Goal: Book appointment/travel/reservation

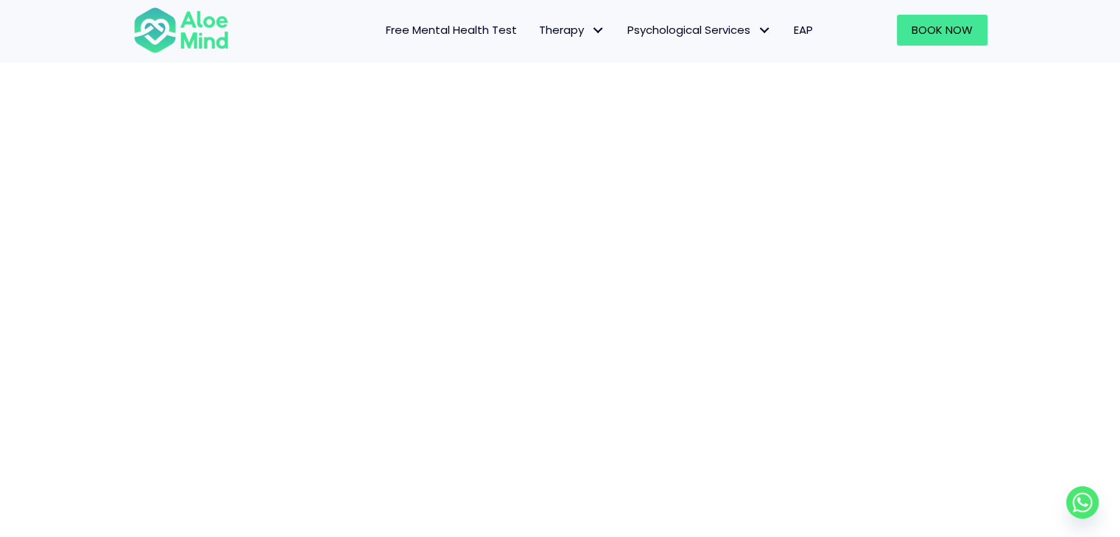
scroll to position [368, 0]
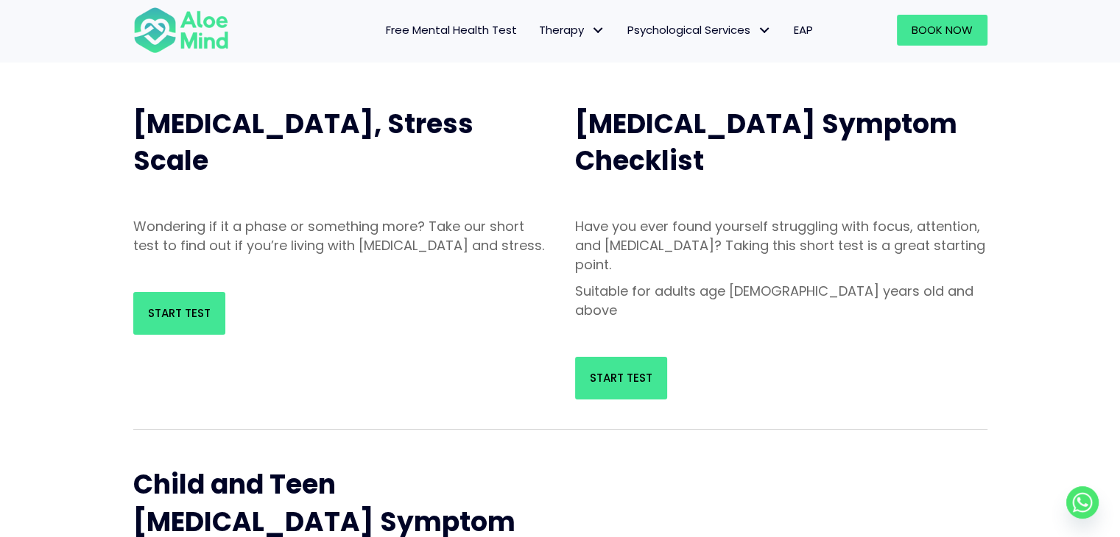
scroll to position [147, 0]
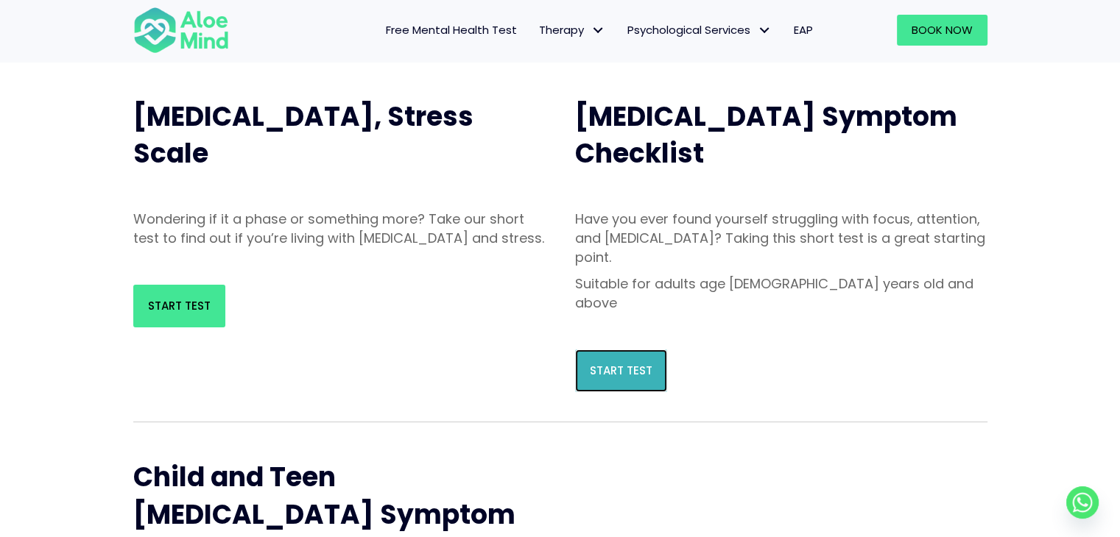
click at [639, 363] on span "Start Test" at bounding box center [621, 370] width 63 height 15
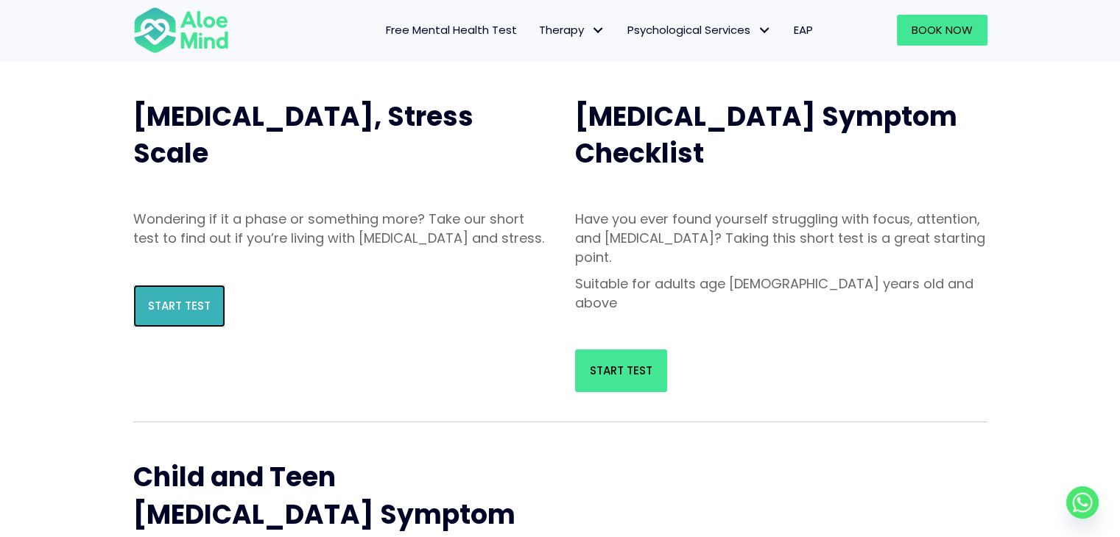
click at [197, 314] on span "Start Test" at bounding box center [179, 305] width 63 height 15
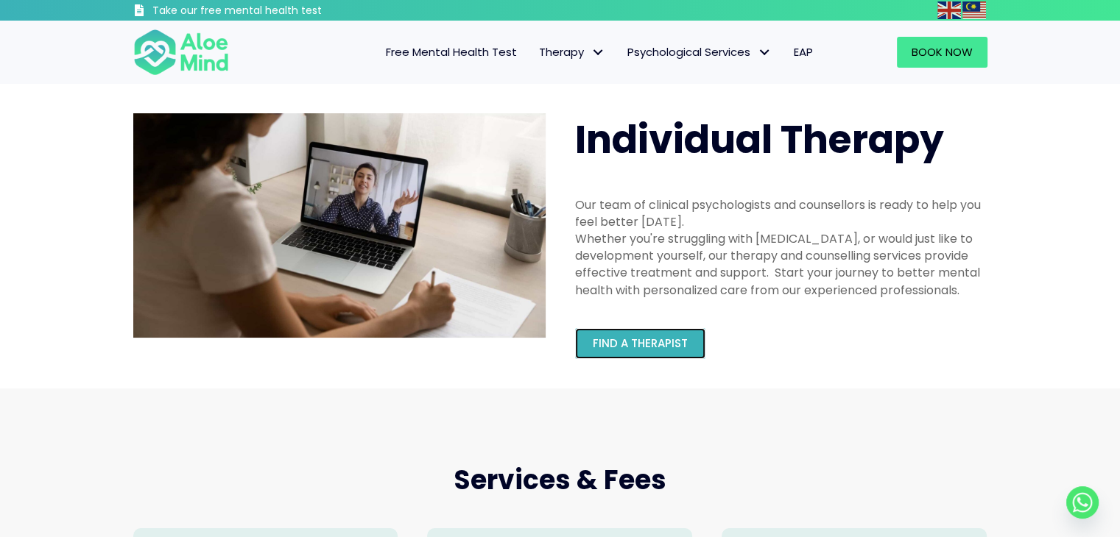
click at [609, 351] on span "Find a therapist" at bounding box center [640, 343] width 95 height 15
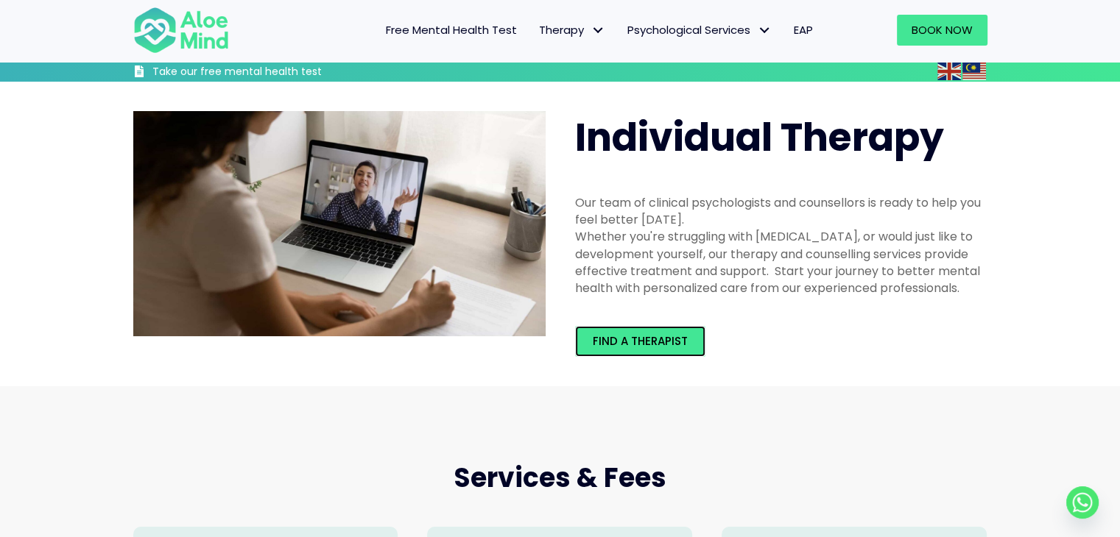
scroll to position [294, 0]
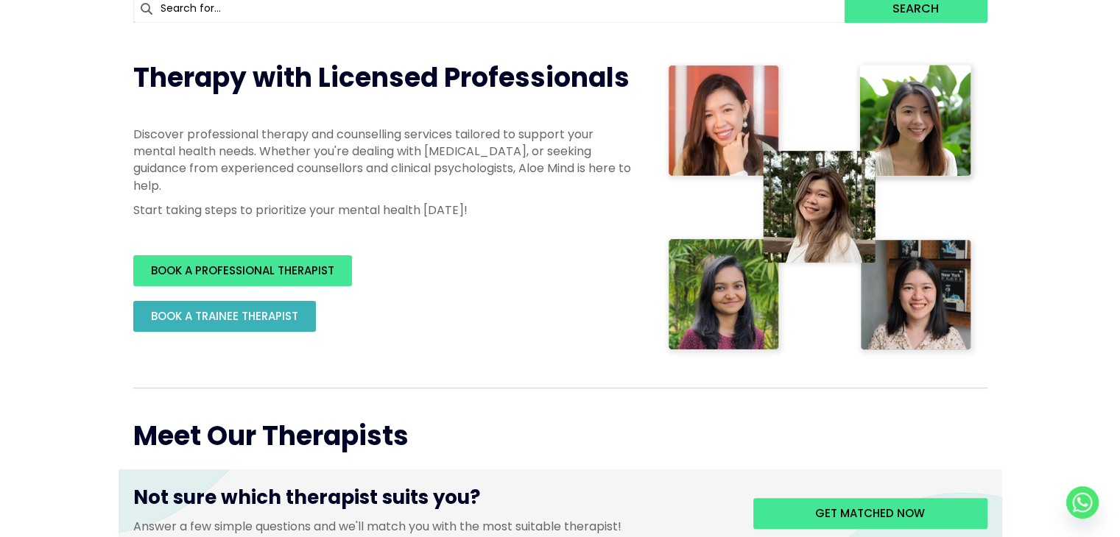
scroll to position [221, 0]
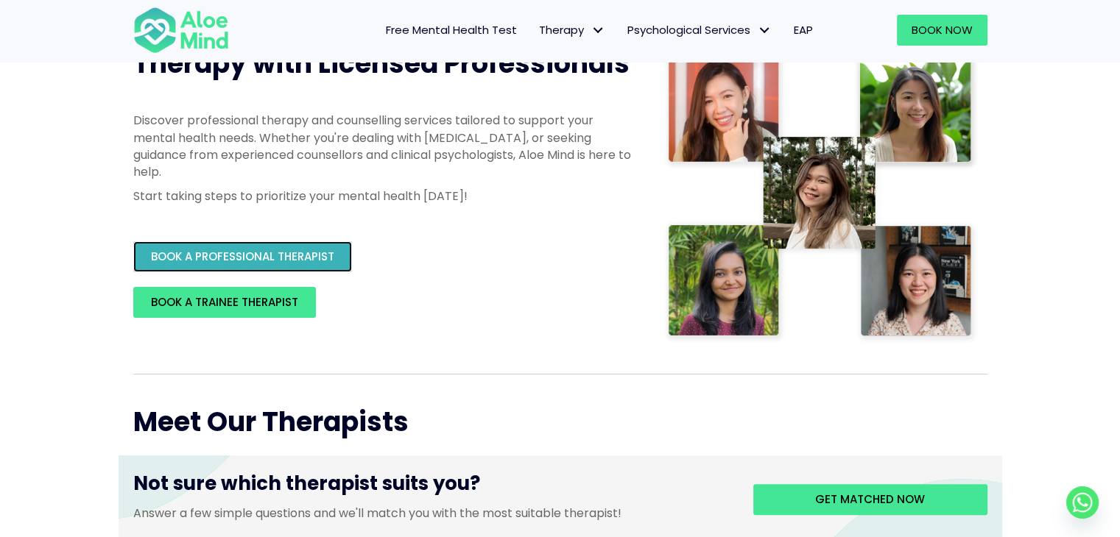
click at [227, 245] on link "BOOK A PROFESSIONAL THERAPIST" at bounding box center [242, 256] width 219 height 31
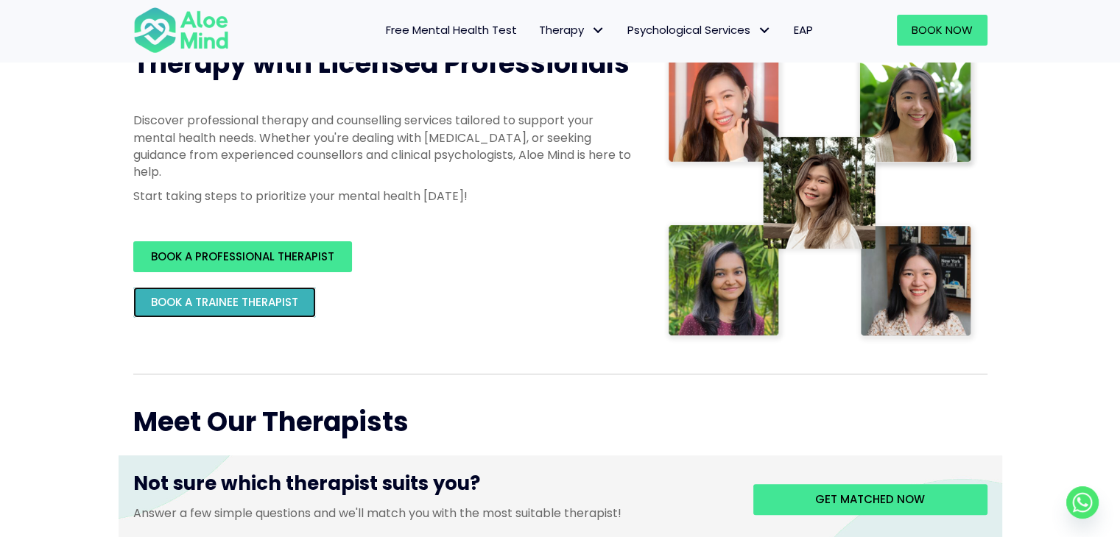
click at [191, 295] on span "BOOK A TRAINEE THERAPIST" at bounding box center [224, 301] width 147 height 15
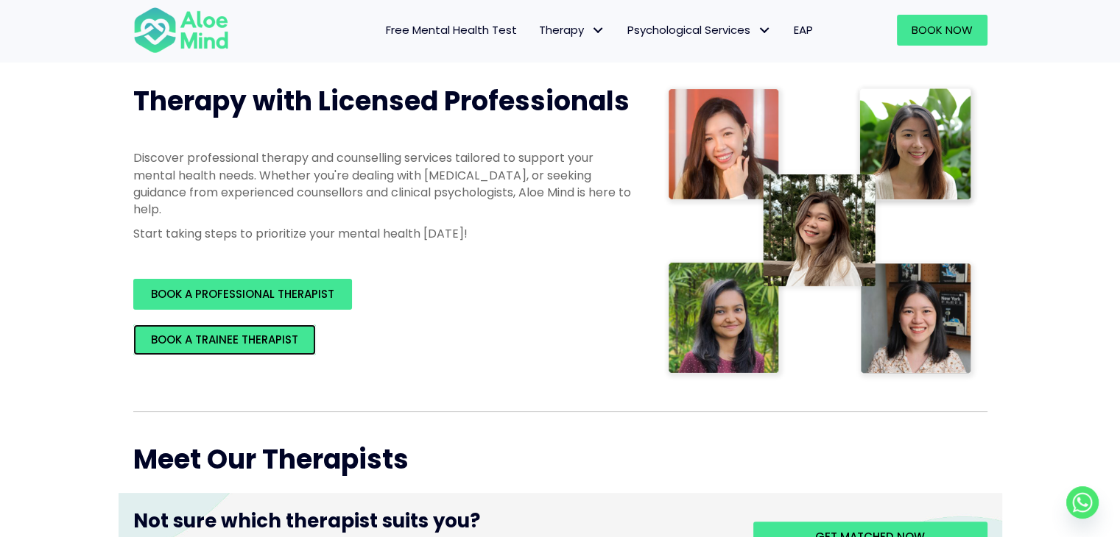
scroll to position [0, 0]
